Goal: Information Seeking & Learning: Find specific fact

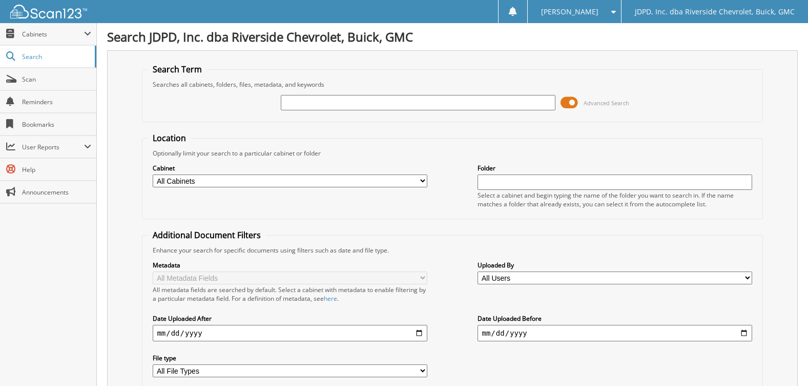
click at [368, 103] on input "text" at bounding box center [418, 102] width 274 height 15
type input "6219946"
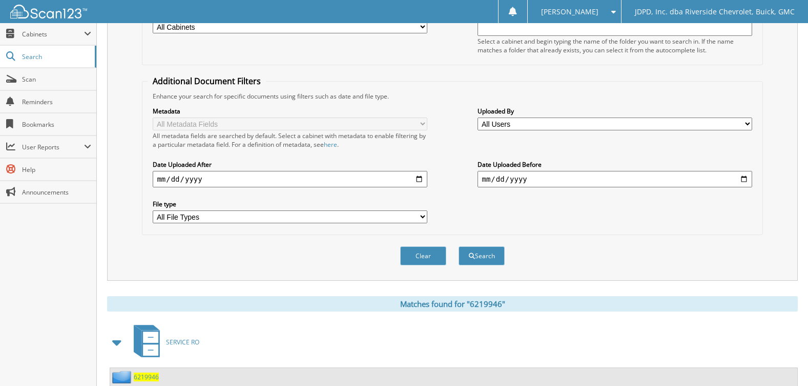
click at [138, 376] on span "6219946" at bounding box center [146, 376] width 25 height 9
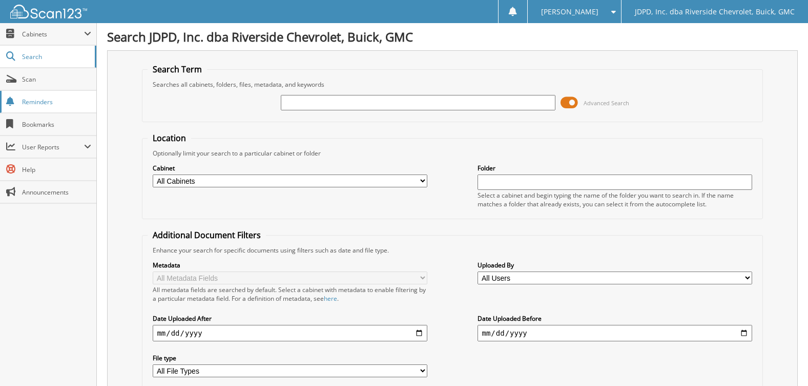
click at [32, 98] on span "Reminders" at bounding box center [56, 101] width 69 height 9
click at [339, 98] on input "text" at bounding box center [418, 102] width 274 height 15
type input "6219946"
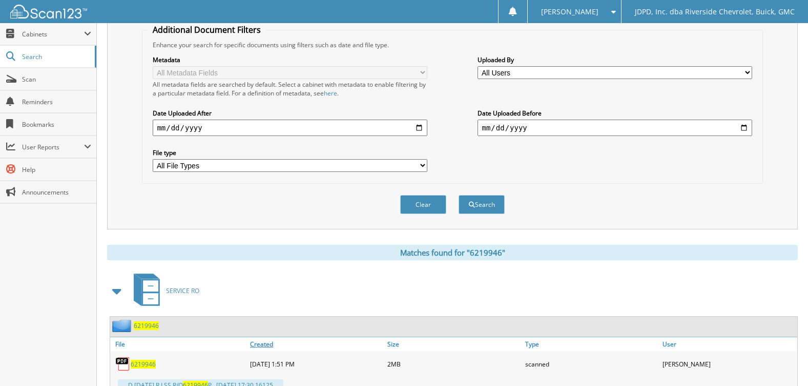
scroll to position [245, 0]
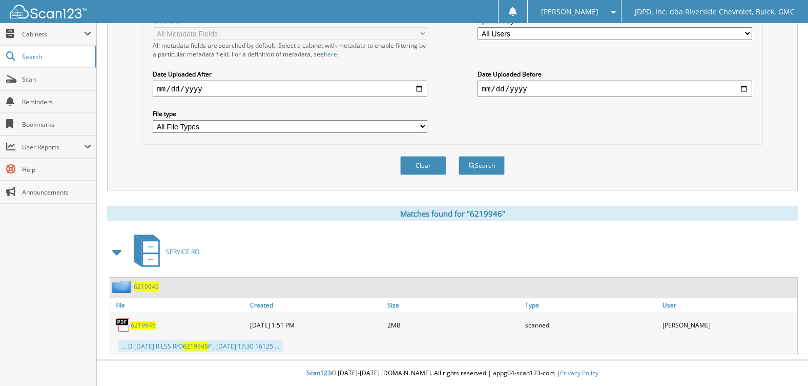
click at [147, 323] on span "6219946" at bounding box center [143, 324] width 25 height 9
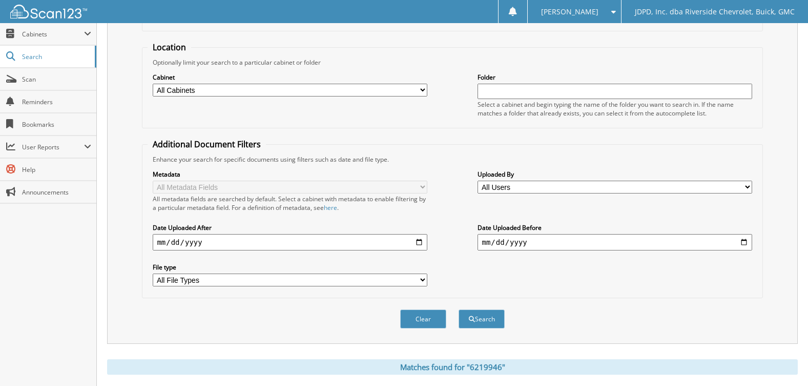
scroll to position [193, 0]
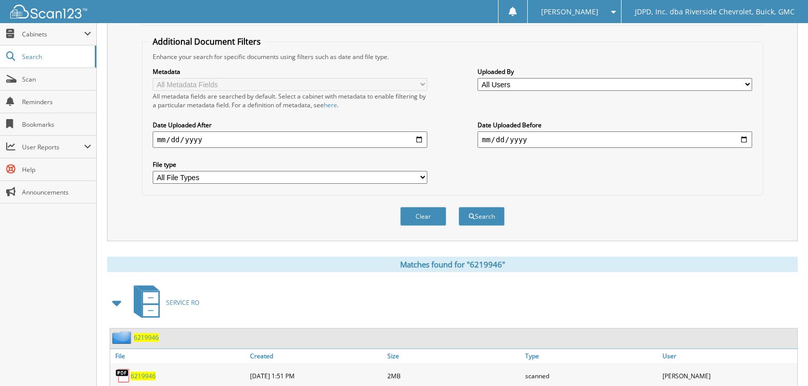
click at [148, 374] on span "6219946" at bounding box center [143, 375] width 25 height 9
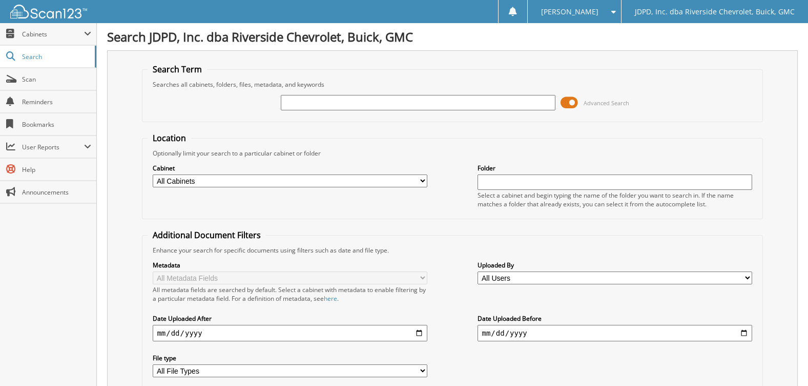
click at [429, 100] on input "text" at bounding box center [418, 102] width 274 height 15
type input "6215937"
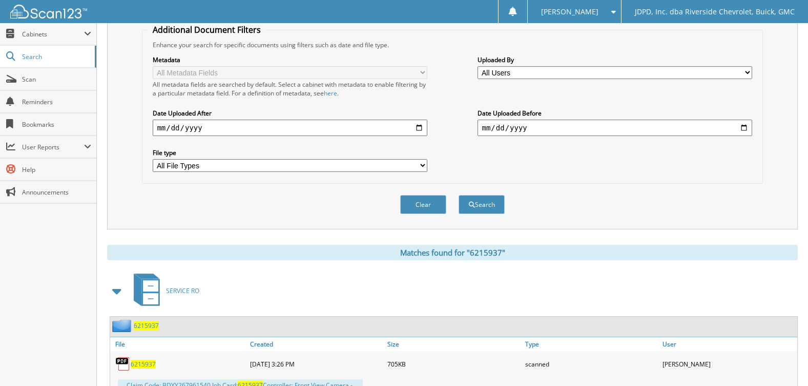
scroll to position [256, 0]
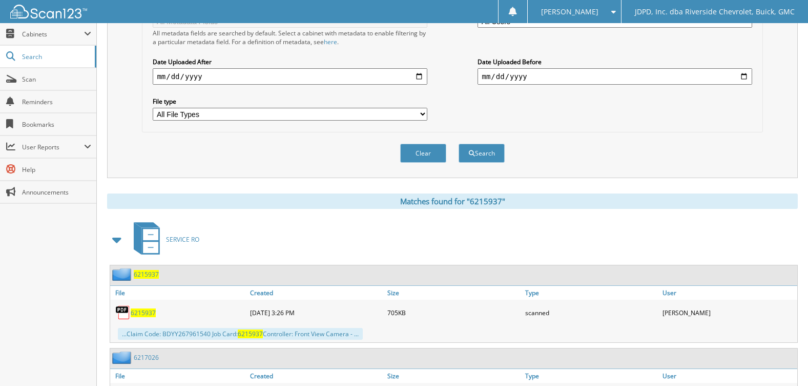
click at [138, 312] on span "6215937" at bounding box center [143, 312] width 25 height 9
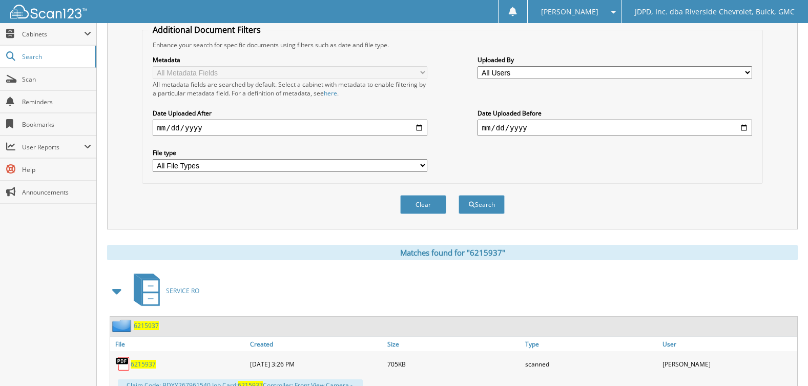
scroll to position [0, 0]
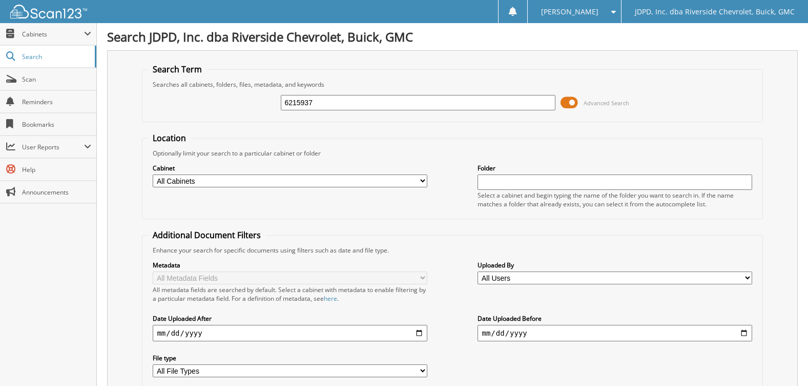
drag, startPoint x: 315, startPoint y: 100, endPoint x: 236, endPoint y: 93, distance: 79.8
click at [236, 93] on div "6215937 Advanced Search" at bounding box center [453, 103] width 610 height 28
type input "6215510"
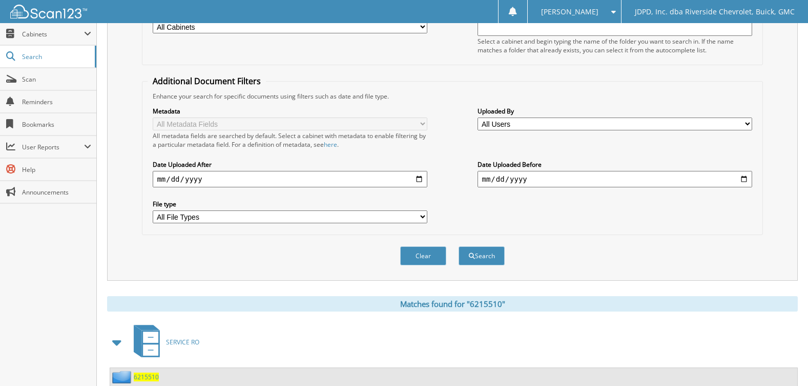
scroll to position [308, 0]
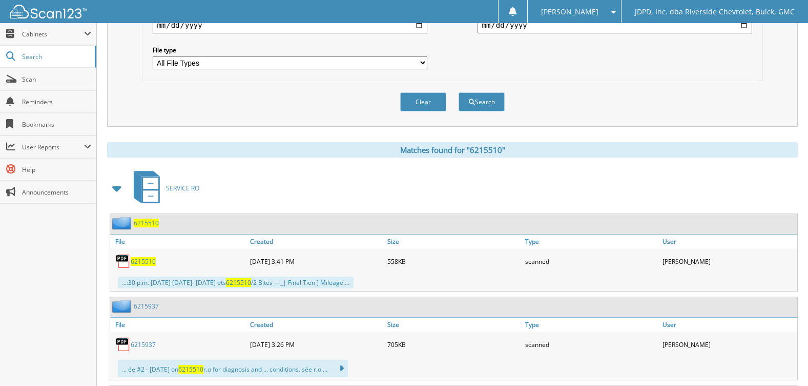
click at [149, 263] on span "6215510" at bounding box center [143, 261] width 25 height 9
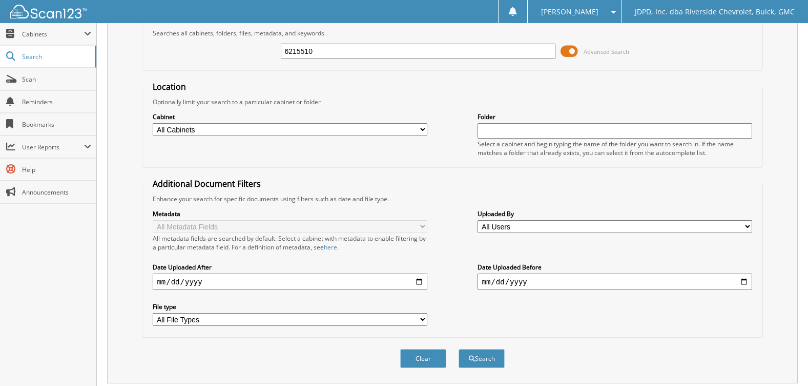
scroll to position [0, 0]
